Goal: Transaction & Acquisition: Purchase product/service

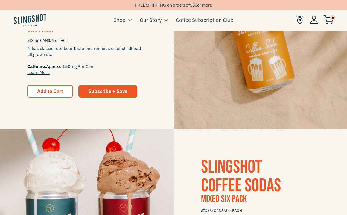
scroll to position [501, 0]
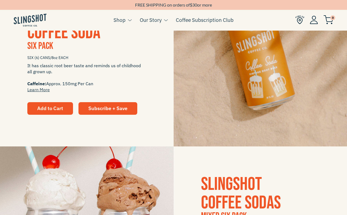
click at [58, 110] on span "Add to Cart" at bounding box center [50, 108] width 26 height 6
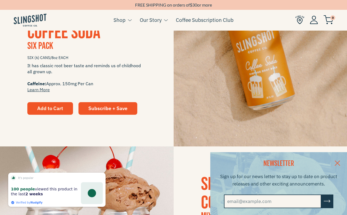
click at [45, 109] on span "Add to Cart" at bounding box center [50, 108] width 26 height 6
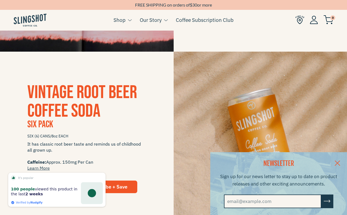
scroll to position [352, 0]
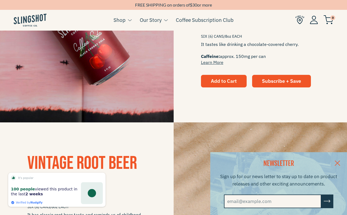
click at [219, 82] on span "Add to Cart" at bounding box center [224, 81] width 26 height 6
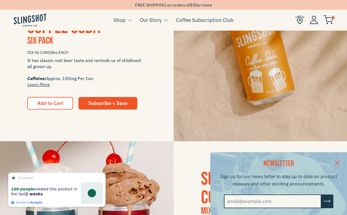
scroll to position [537, 0]
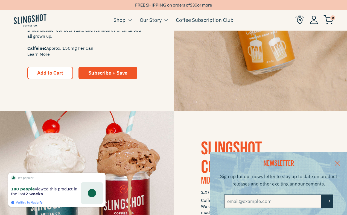
click at [104, 63] on div "Vintage Root Beer Coffee Soda Six Pack SIX (6) CANS/8oz EACH It has classic roo…" at bounding box center [87, 24] width 174 height 110
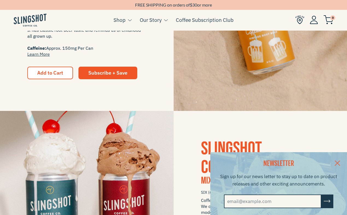
click at [106, 65] on div "Vintage Root Beer Coffee Soda Six Pack SIX (6) CANS/8oz EACH It has classic roo…" at bounding box center [87, 24] width 174 height 110
click at [107, 72] on span "Subscribe + Save" at bounding box center [107, 73] width 39 height 6
click at [54, 68] on button "Add to Cart" at bounding box center [50, 73] width 46 height 13
click at [57, 74] on span "Add to Cart" at bounding box center [50, 73] width 26 height 6
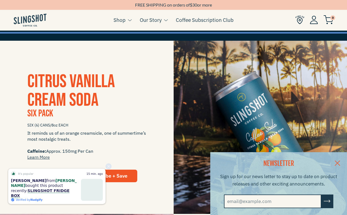
scroll to position [124, 0]
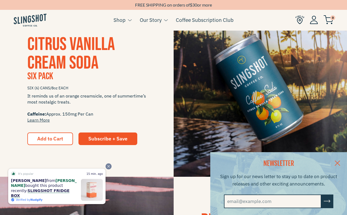
click at [108, 168] on icon "Close" at bounding box center [109, 167] width 4 height 4
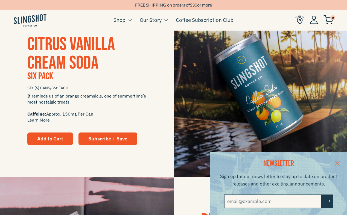
click at [62, 140] on span "Add to Cart" at bounding box center [50, 139] width 26 height 6
click at [60, 139] on span "Add to Cart" at bounding box center [50, 139] width 26 height 6
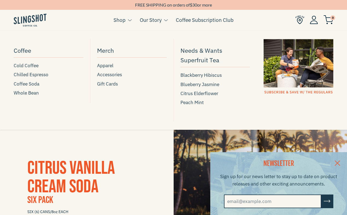
click at [123, 21] on link "Shop" at bounding box center [119, 20] width 12 height 8
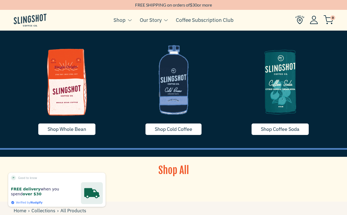
scroll to position [12, 0]
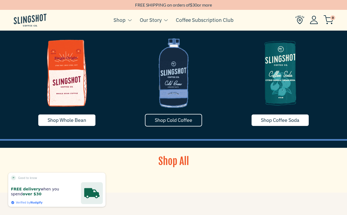
click at [177, 119] on span "Shop Cold Coffee" at bounding box center [173, 120] width 37 height 6
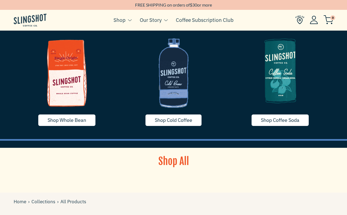
click at [273, 74] on img at bounding box center [280, 71] width 98 height 82
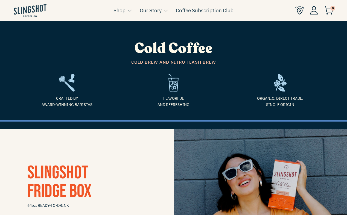
scroll to position [740, 0]
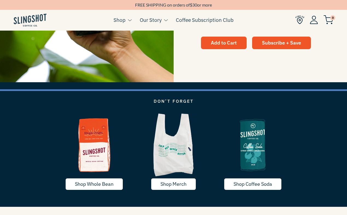
click at [212, 44] on span "Add to Cart" at bounding box center [224, 43] width 26 height 6
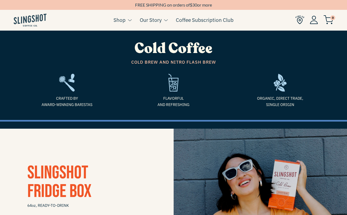
scroll to position [69, 0]
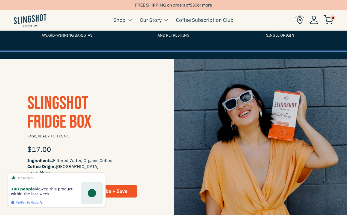
click at [58, 195] on div "100 people viewed this product within the last week" at bounding box center [44, 193] width 67 height 13
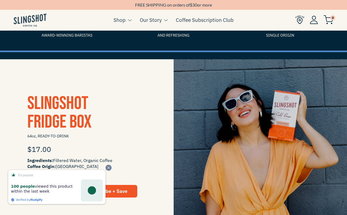
click at [107, 167] on icon "Close" at bounding box center [109, 168] width 4 height 4
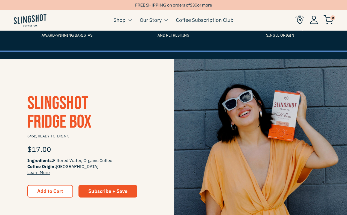
drag, startPoint x: 311, startPoint y: 105, endPoint x: 291, endPoint y: 113, distance: 21.8
click at [311, 105] on img at bounding box center [261, 146] width 174 height 174
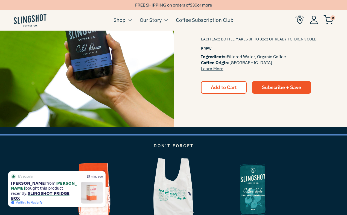
scroll to position [578, 0]
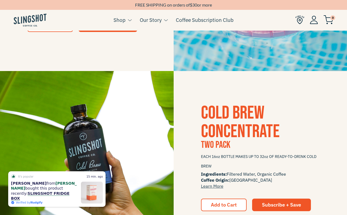
click at [72, 142] on img at bounding box center [87, 158] width 174 height 174
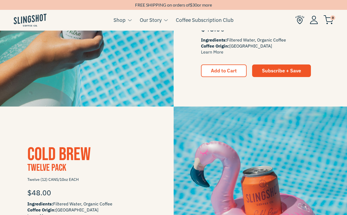
scroll to position [369, 0]
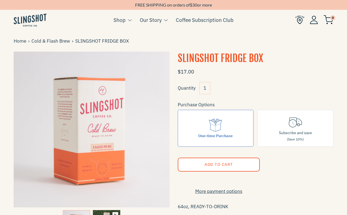
click at [211, 162] on span "Add to Cart" at bounding box center [218, 164] width 28 height 5
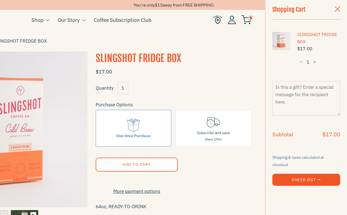
click at [335, 8] on span "button" at bounding box center [337, 10] width 5 height 6
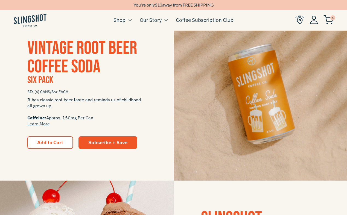
scroll to position [467, 0]
click at [262, 74] on img at bounding box center [261, 94] width 174 height 174
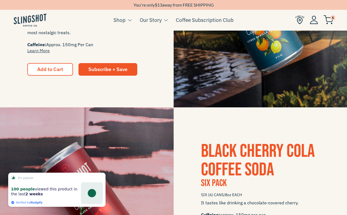
scroll to position [172, 0]
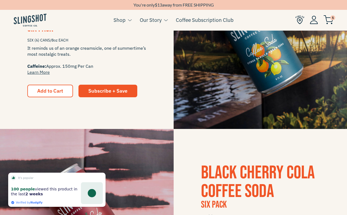
click at [227, 77] on img at bounding box center [261, 43] width 174 height 174
click at [332, 16] on span "1" at bounding box center [332, 17] width 5 height 5
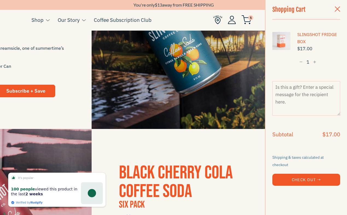
click at [335, 13] on span "button" at bounding box center [337, 10] width 5 height 6
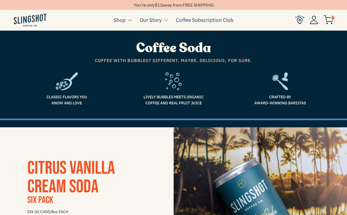
scroll to position [1, 0]
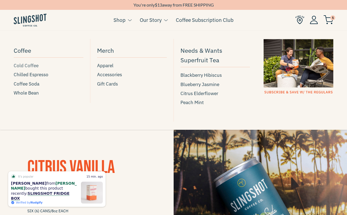
click at [24, 67] on span "Cold Coffee" at bounding box center [26, 65] width 25 height 7
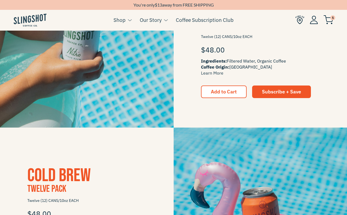
scroll to position [254, 0]
